Goal: Transaction & Acquisition: Purchase product/service

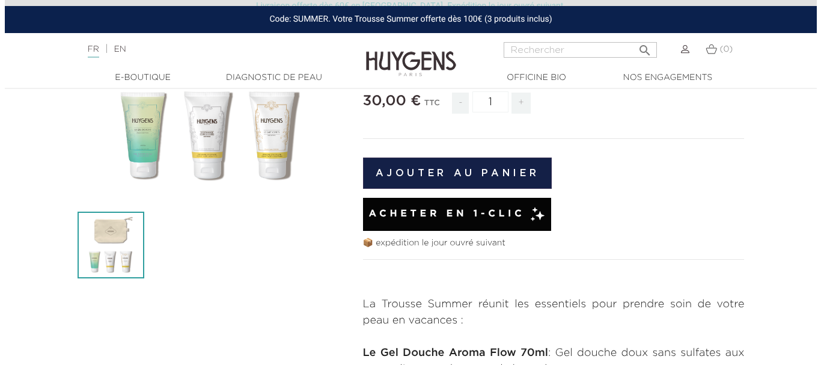
scroll to position [228, 0]
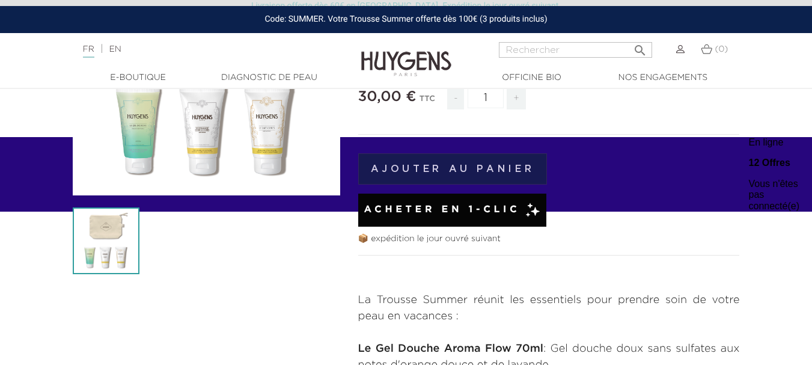
click at [423, 169] on button "Ajouter au panier" at bounding box center [452, 168] width 189 height 31
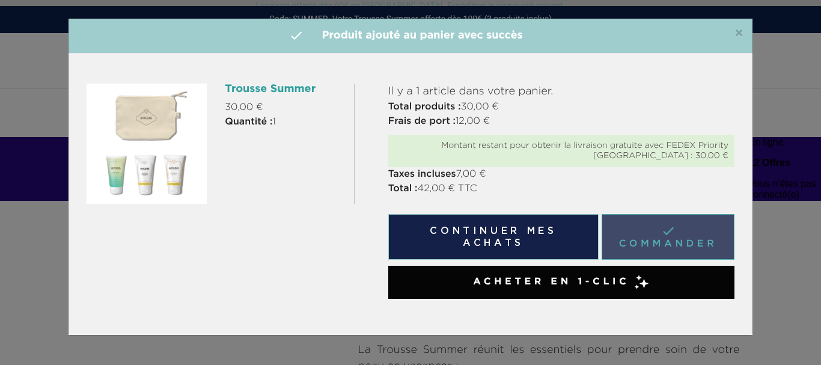
click at [665, 236] on link " Commander" at bounding box center [667, 237] width 133 height 46
